Goal: Task Accomplishment & Management: Manage account settings

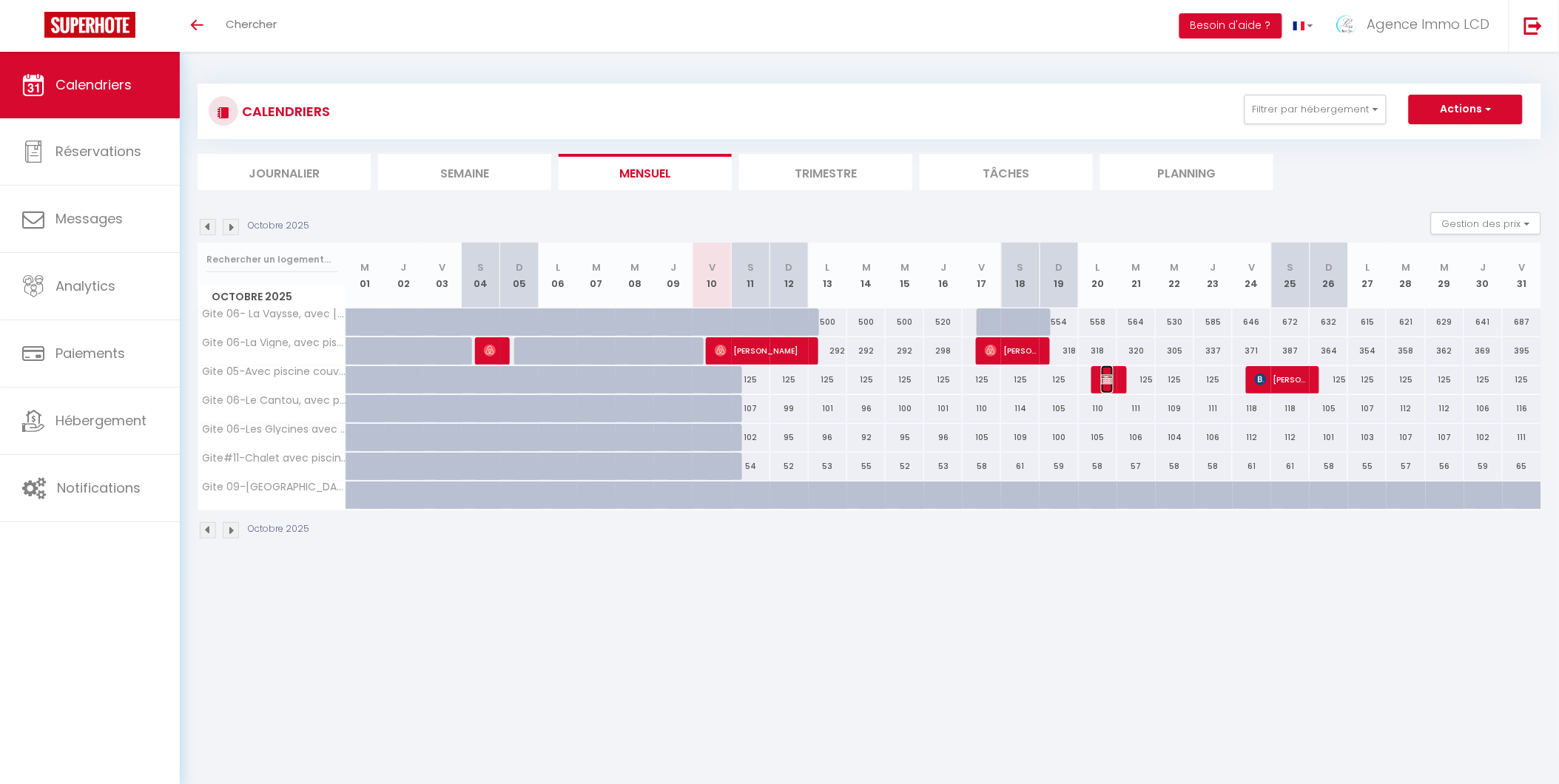
click at [1105, 373] on img at bounding box center [1107, 379] width 12 height 12
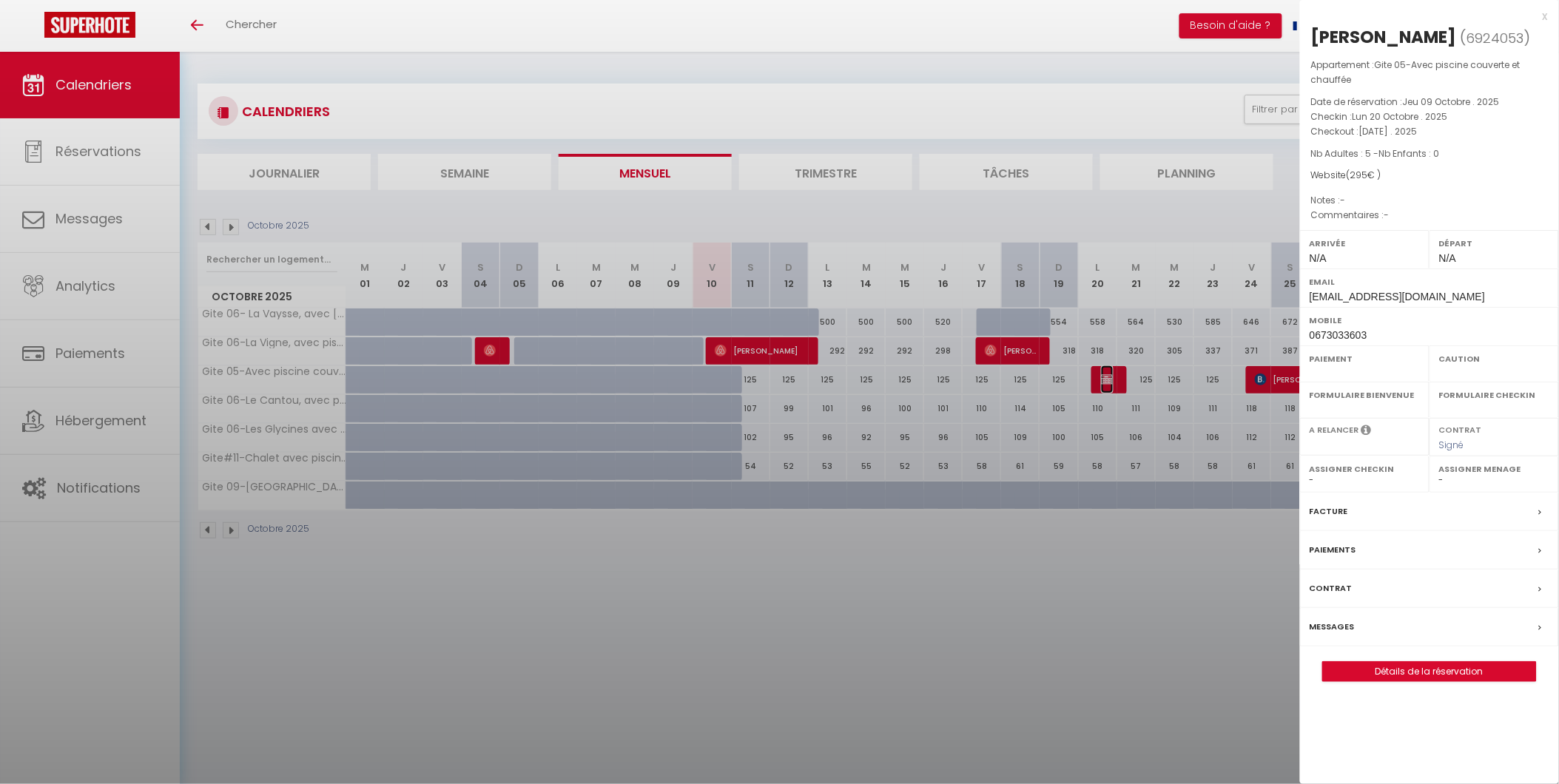
select select "OK"
select select "KO"
select select "0"
select select "1"
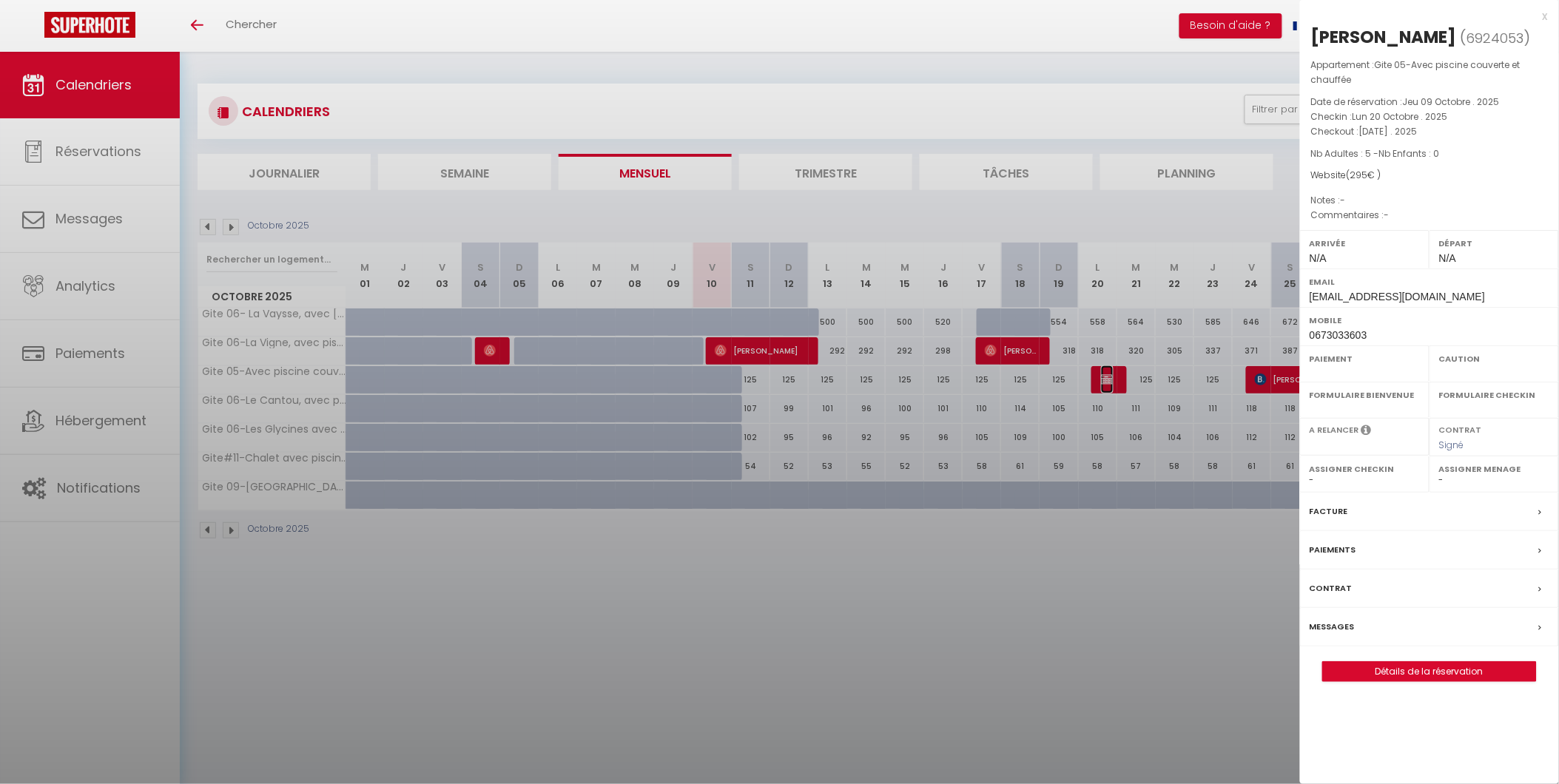
select select
select select "39240"
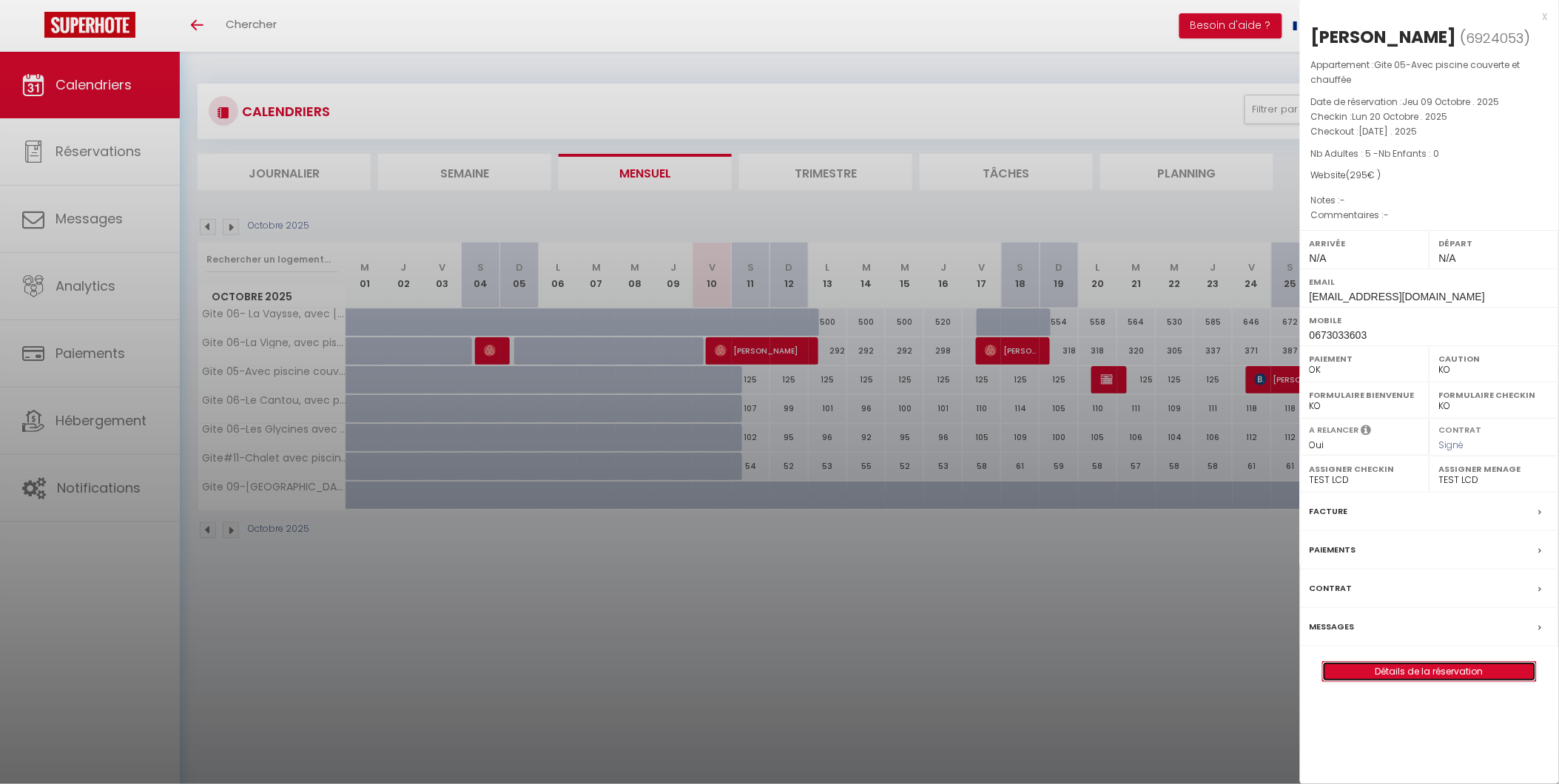
click at [1392, 669] on link "Détails de la réservation" at bounding box center [1430, 671] width 213 height 19
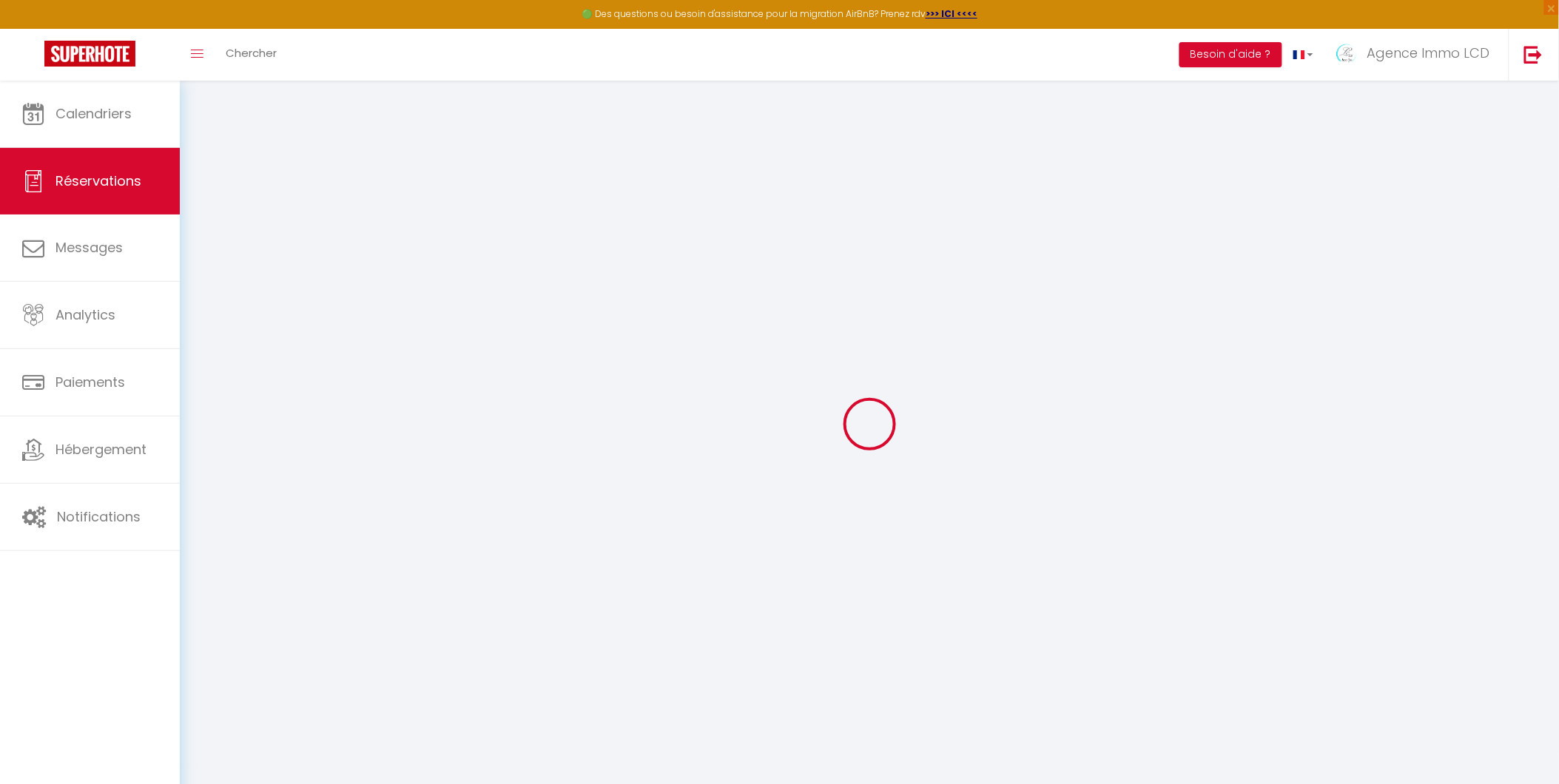
select select
checkbox input "false"
select select
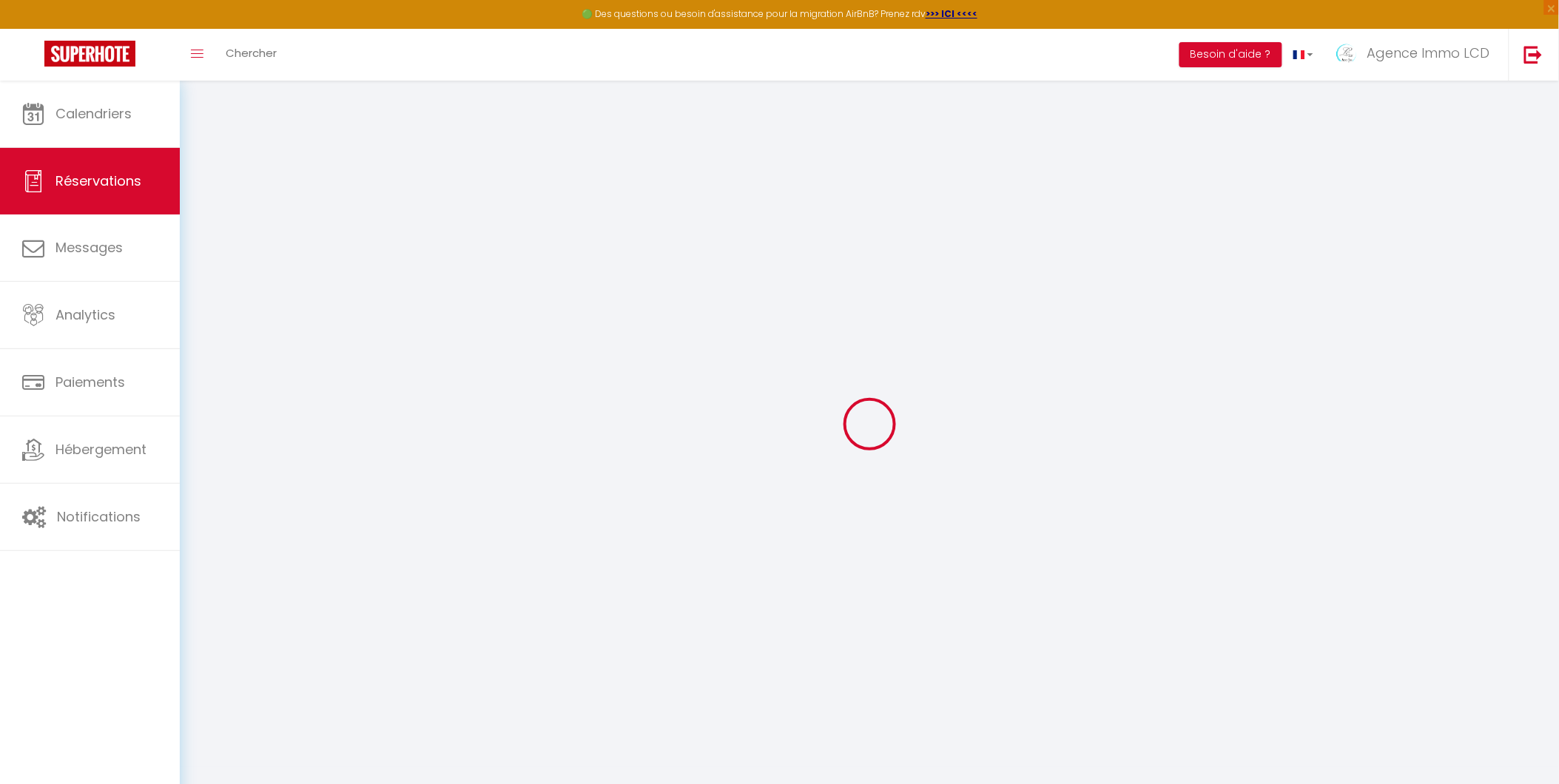
checkbox input "false"
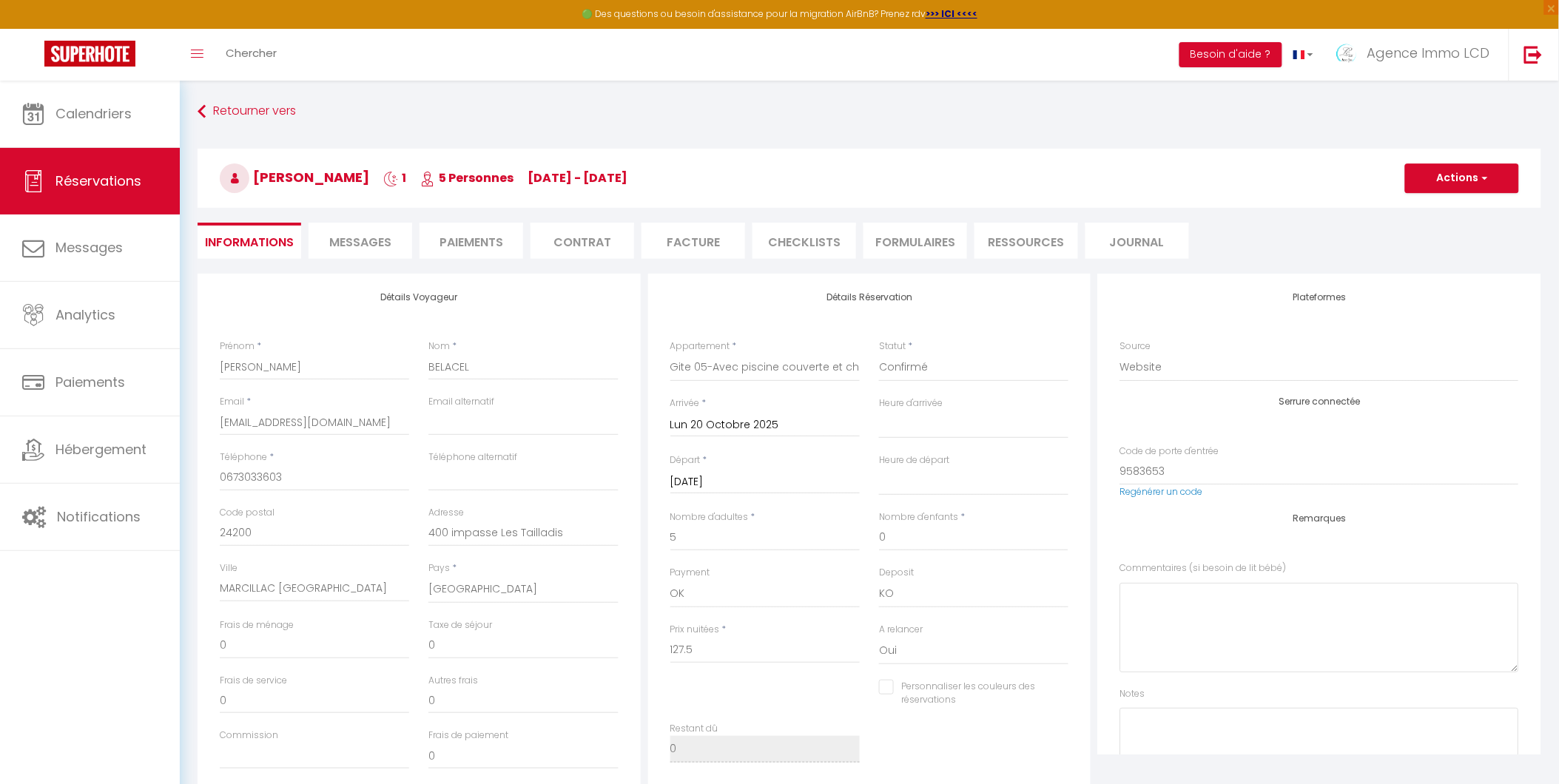
type input "165"
type input "2.5"
select select
checkbox input "false"
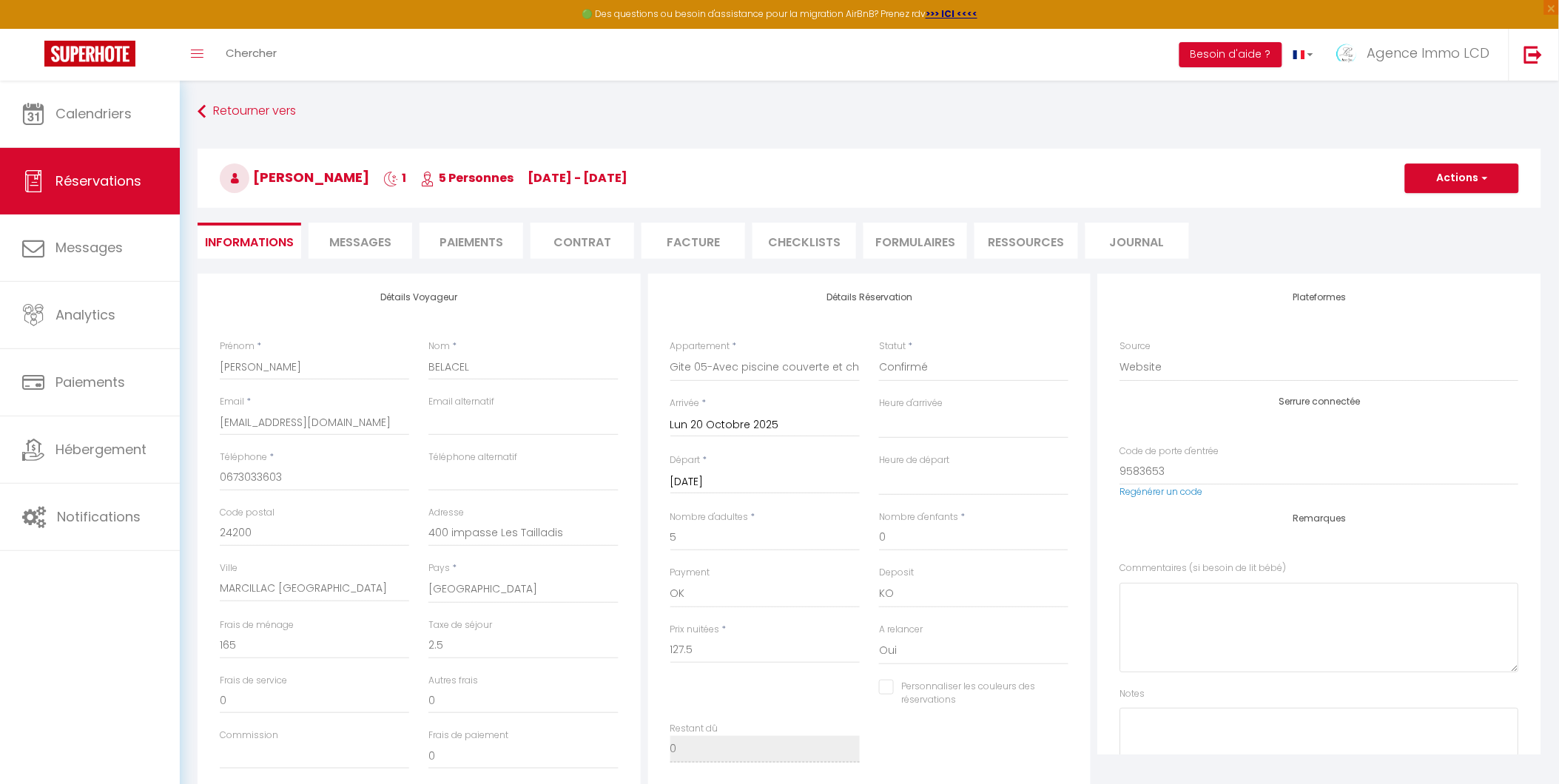
select select
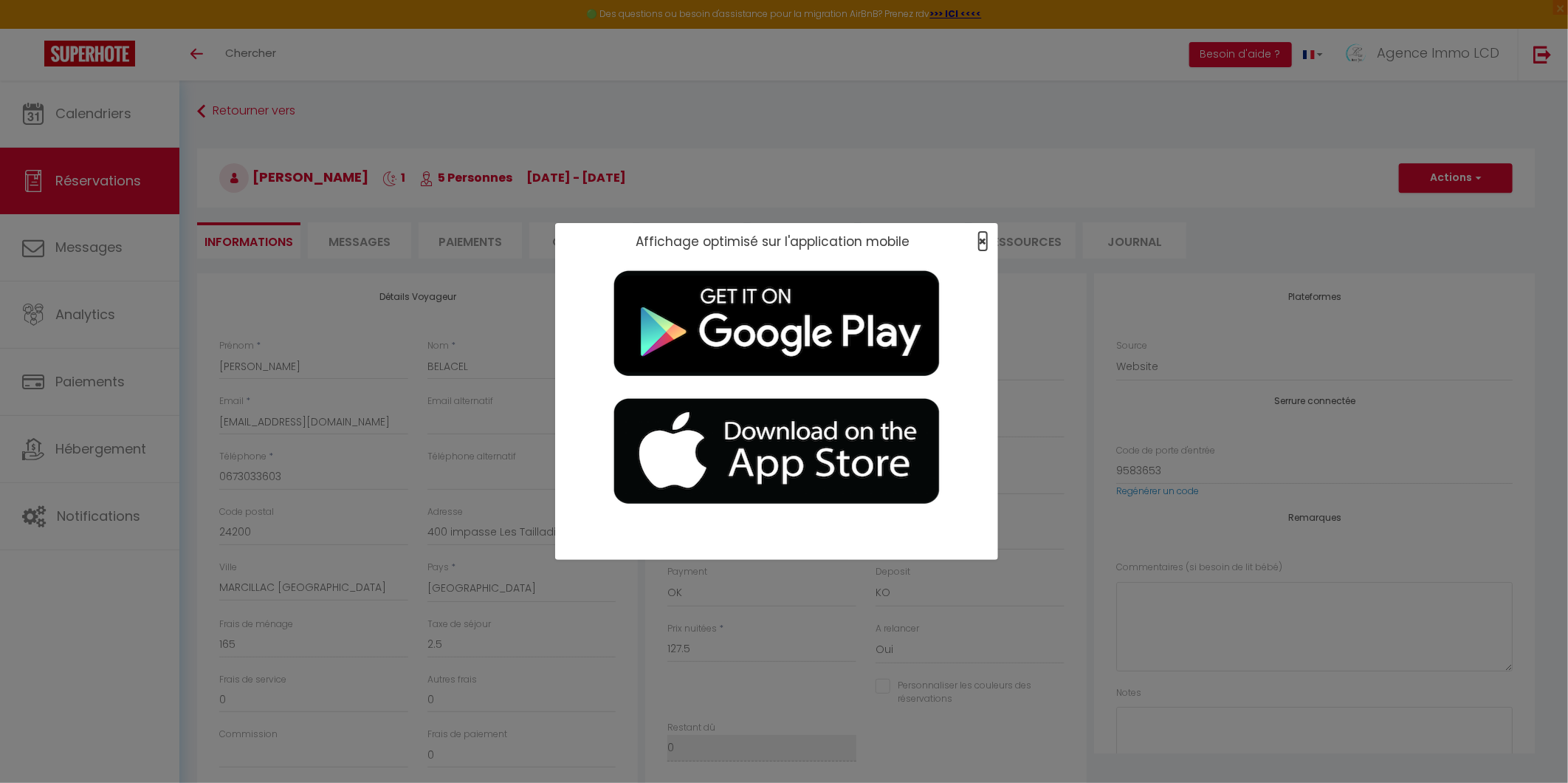
click at [983, 241] on span "×" at bounding box center [983, 240] width 8 height 19
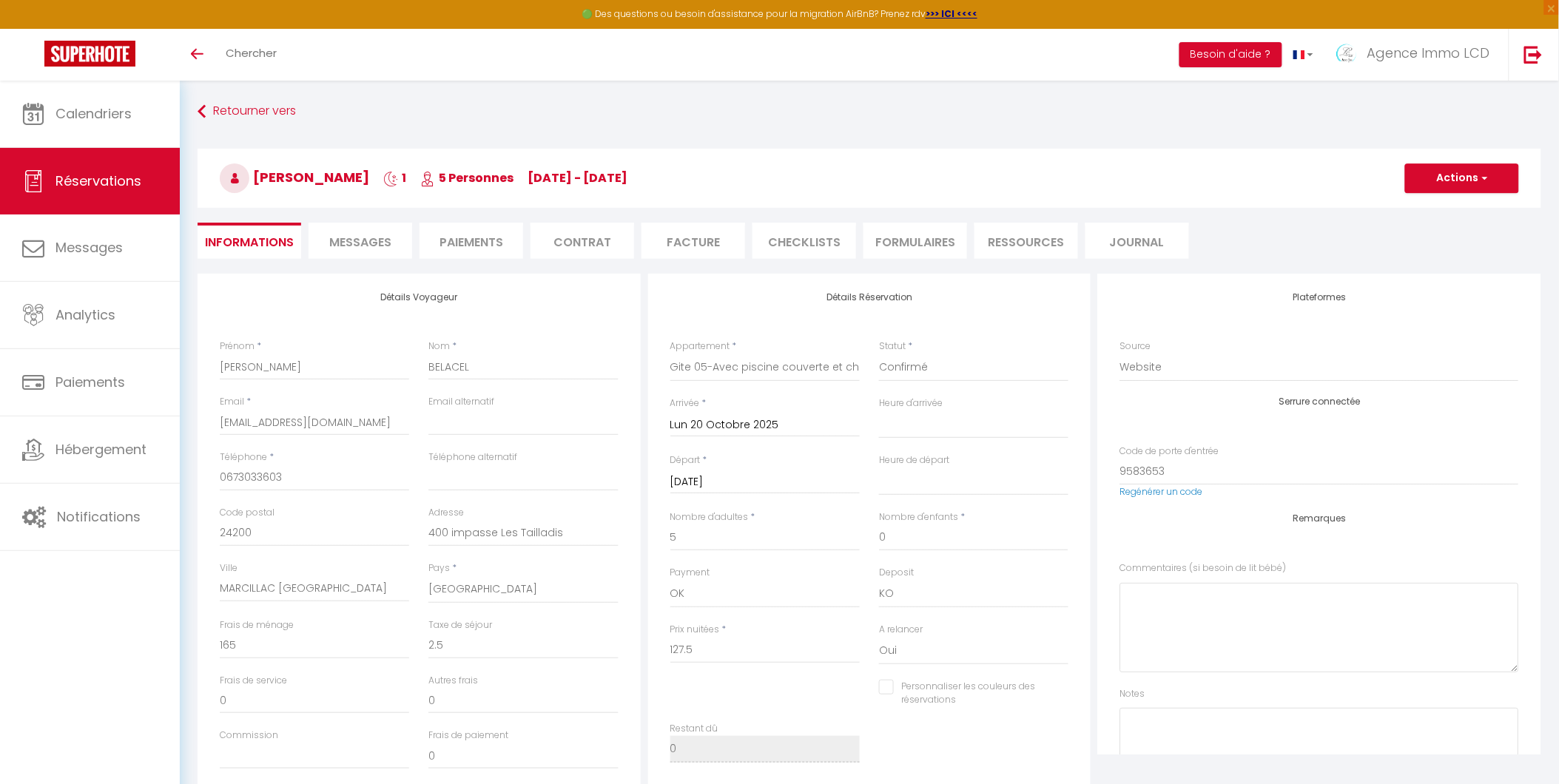
click at [697, 237] on li "Facture" at bounding box center [694, 241] width 104 height 36
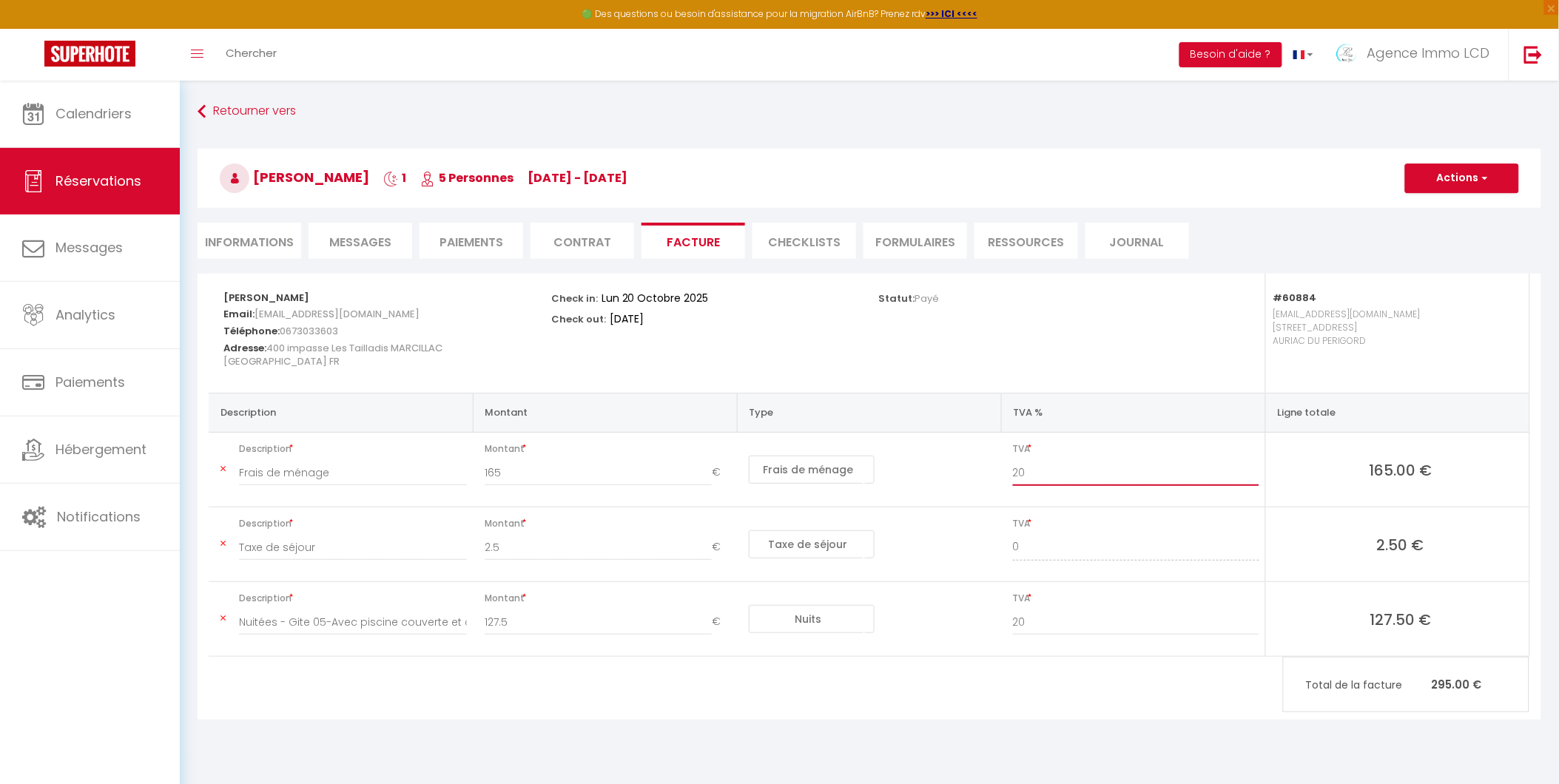
click at [1030, 472] on input "20" at bounding box center [1137, 473] width 247 height 27
type input "2"
click at [913, 454] on td "Nuits Frais de ménage Taxe de séjour Autre Frais de service hôte Frais de paiem…" at bounding box center [868, 470] width 264 height 75
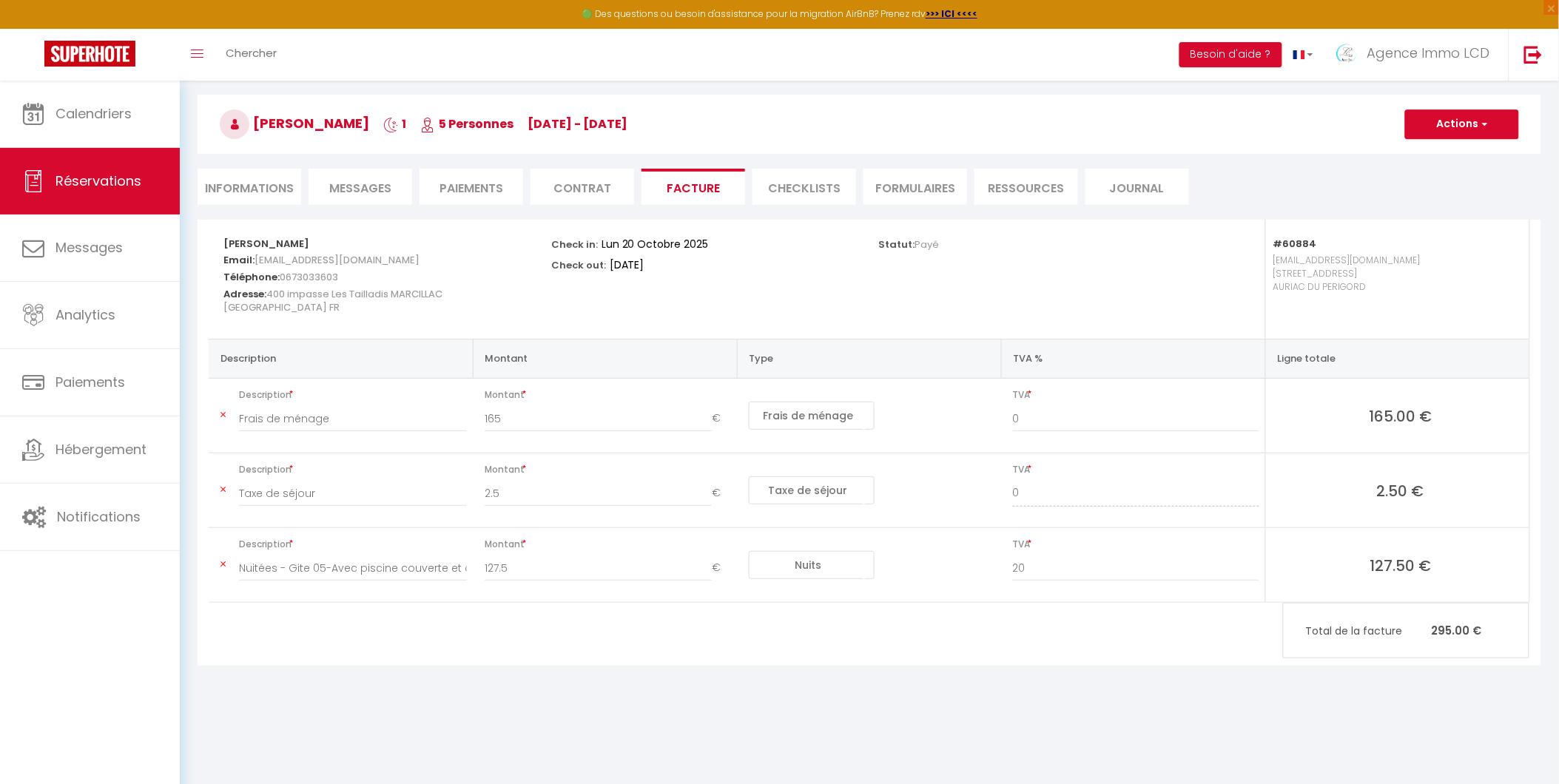
scroll to position [80, 0]
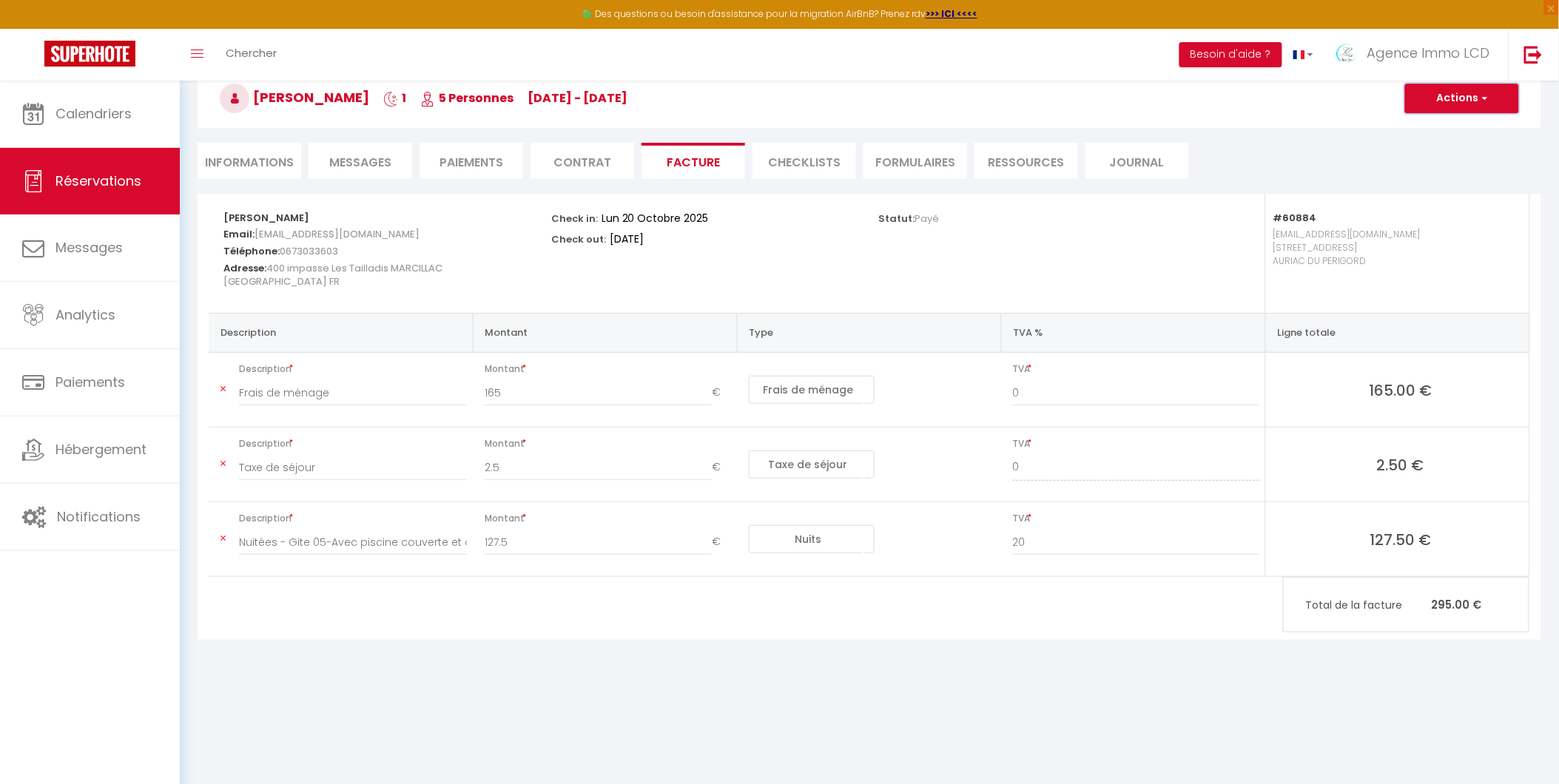
click at [1448, 97] on button "Actions" at bounding box center [1462, 98] width 113 height 30
click at [1434, 131] on link "Enregistrer" at bounding box center [1450, 130] width 124 height 19
click at [1454, 100] on button "Actions" at bounding box center [1462, 98] width 113 height 30
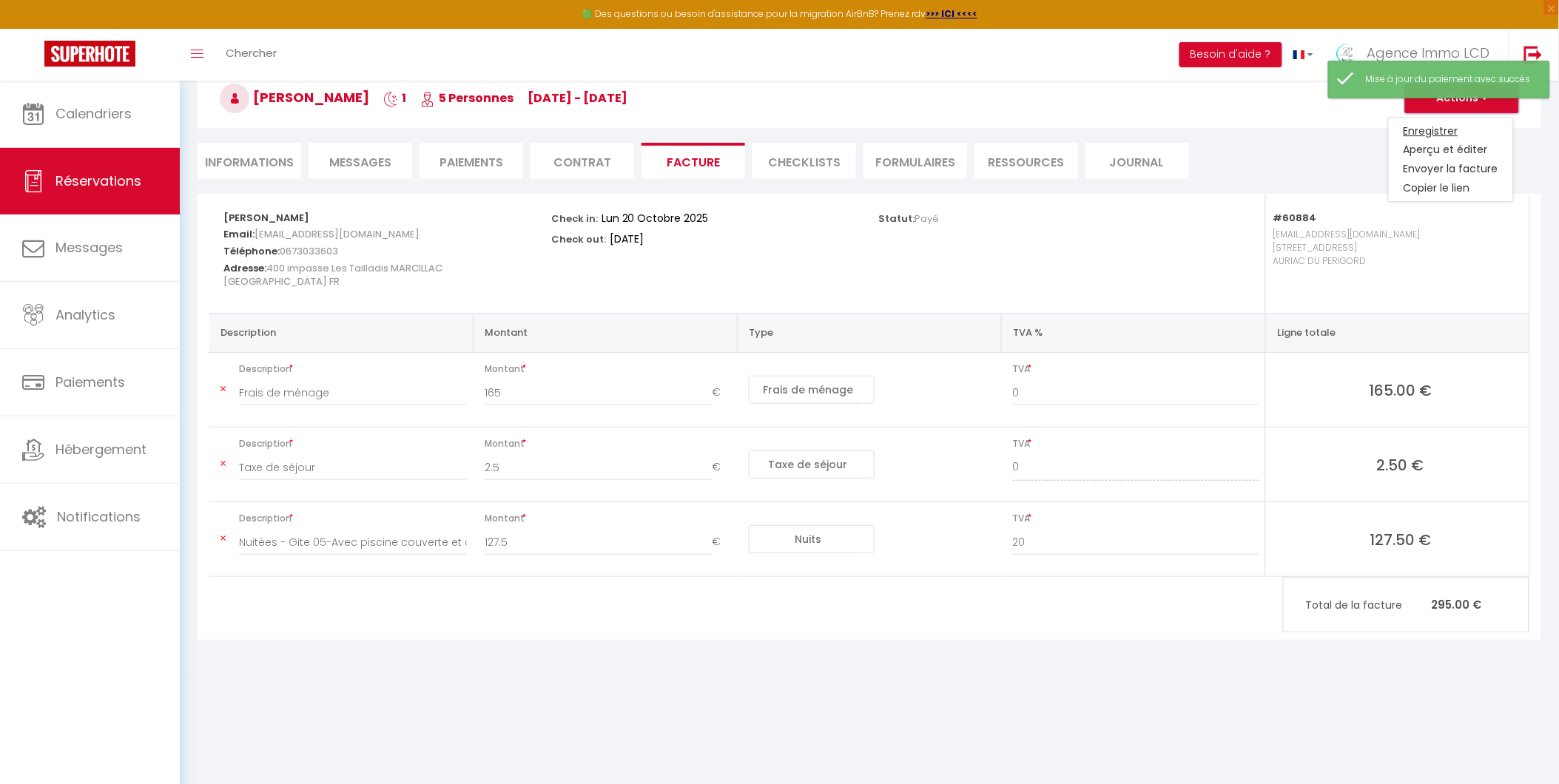
type input "20"
click at [1442, 148] on link "Aperçu et éditer" at bounding box center [1450, 149] width 124 height 19
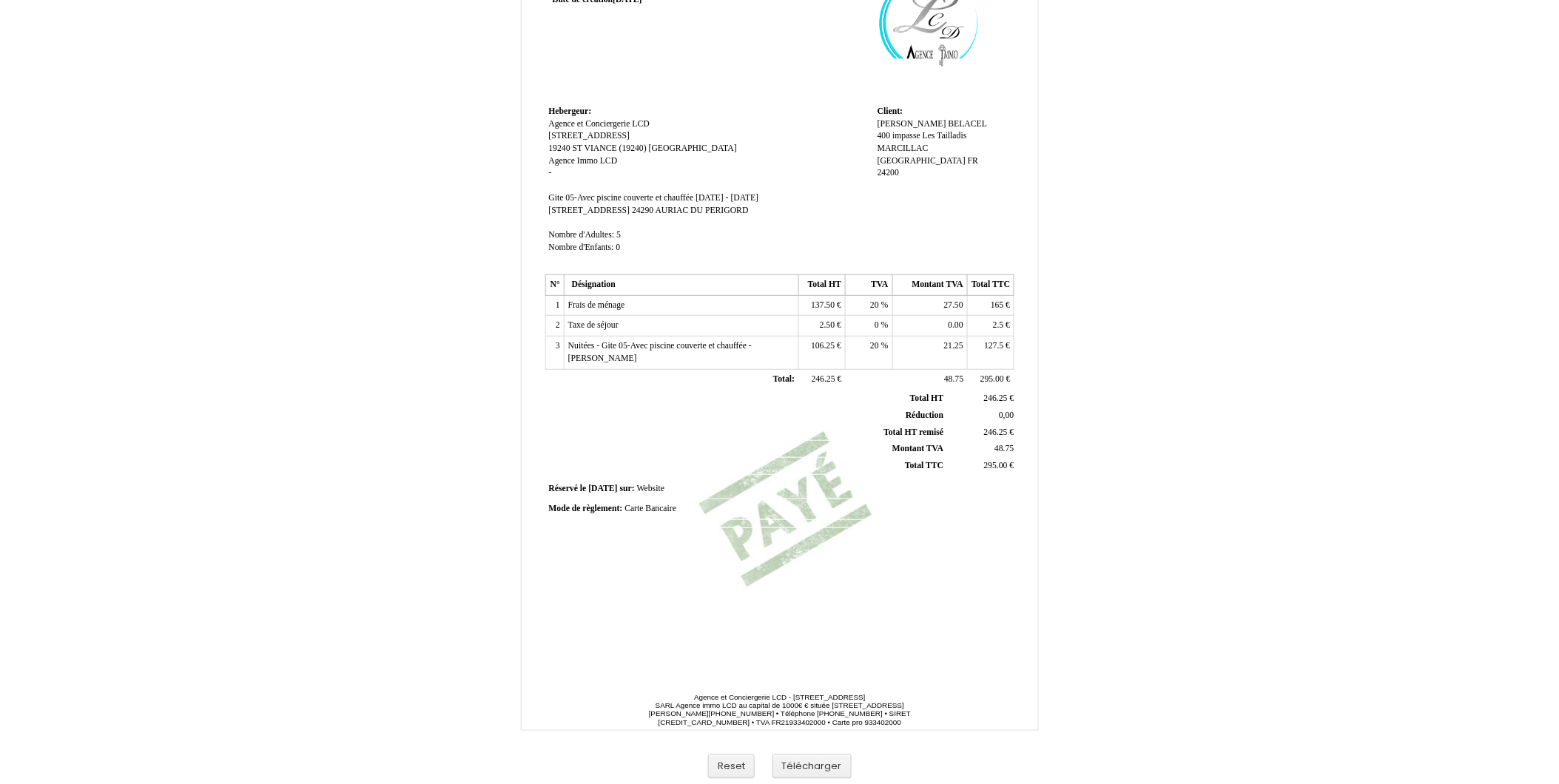
scroll to position [108, 0]
click at [809, 759] on button "Télécharger" at bounding box center [812, 763] width 80 height 25
